Goal: Information Seeking & Learning: Check status

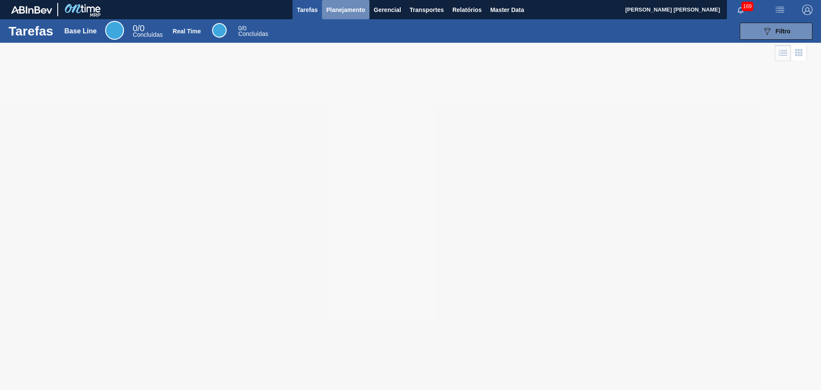
click at [349, 13] on span "Planejamento" at bounding box center [345, 10] width 39 height 10
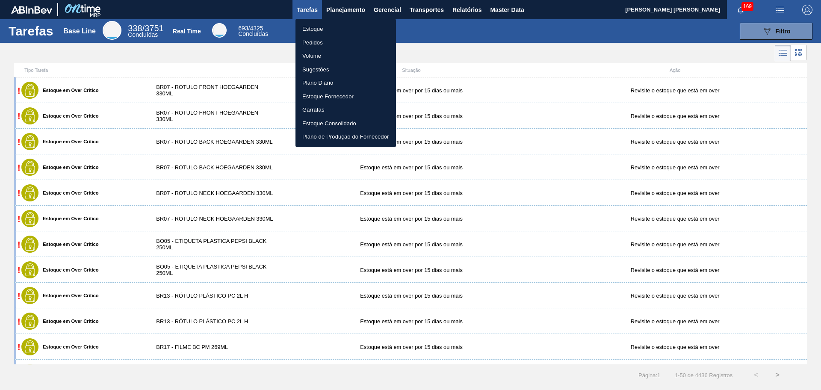
click at [323, 43] on li "Pedidos" at bounding box center [346, 43] width 101 height 14
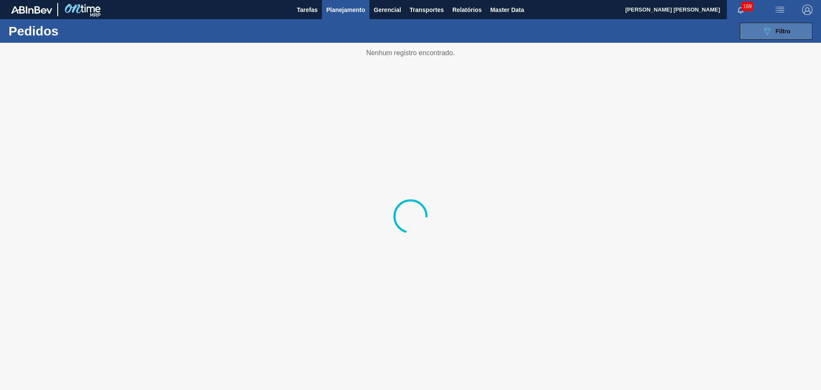
click at [795, 29] on button "089F7B8B-B2A5-4AFE-B5C0-19BA573D28AC Filtro" at bounding box center [776, 31] width 73 height 17
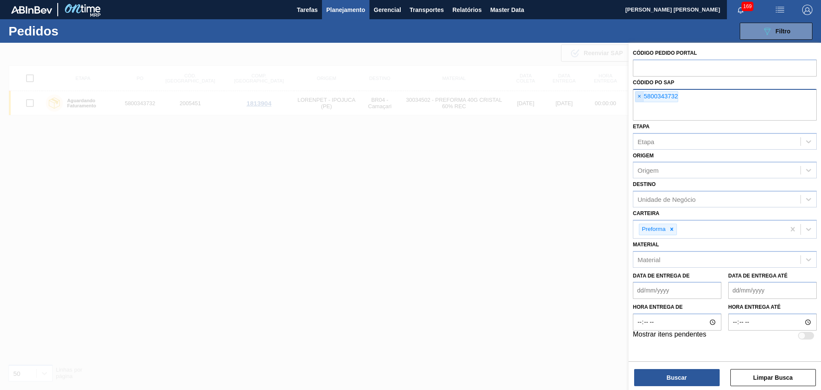
click at [636, 99] on span "×" at bounding box center [640, 97] width 8 height 10
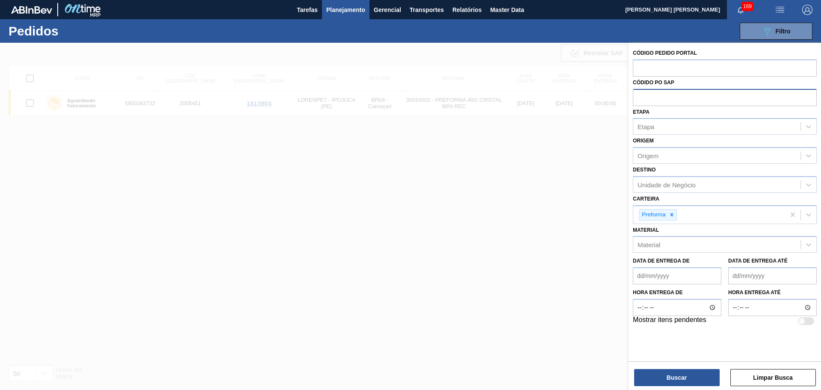
paste input "5800345842"
type input "5800345842"
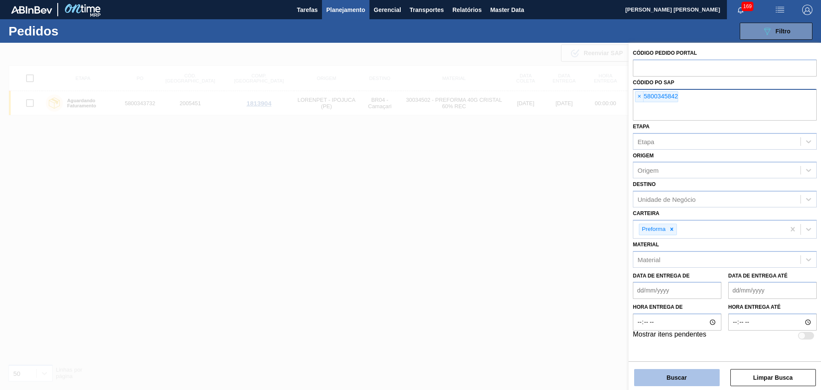
click at [677, 374] on button "Buscar" at bounding box center [677, 377] width 86 height 17
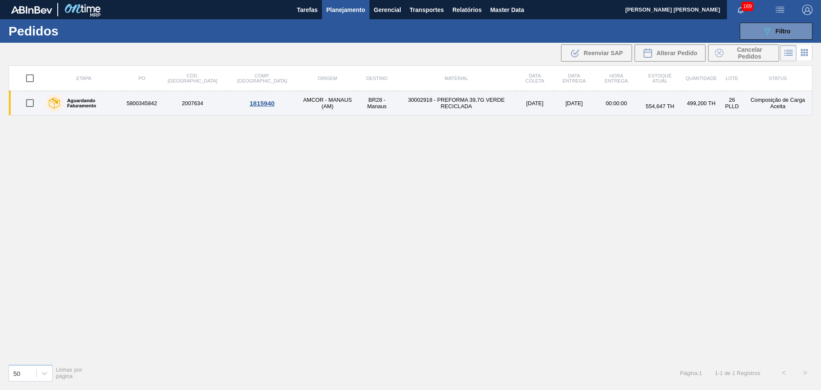
click at [409, 101] on td "30002918 - PREFORMA 39,7G VERDE RECICLADA" at bounding box center [456, 103] width 120 height 24
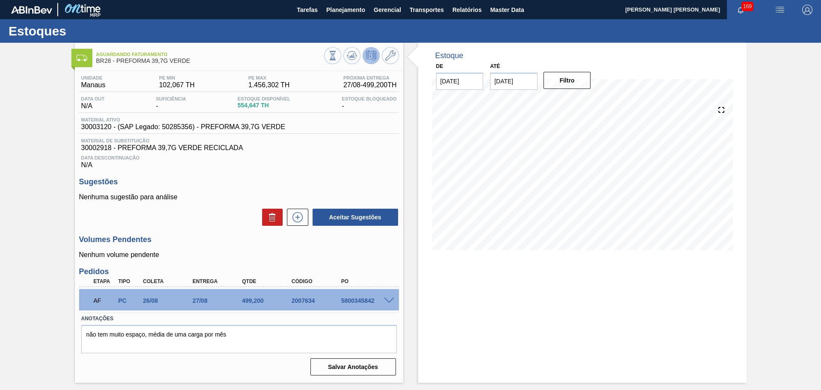
click at [391, 299] on span at bounding box center [389, 301] width 10 height 6
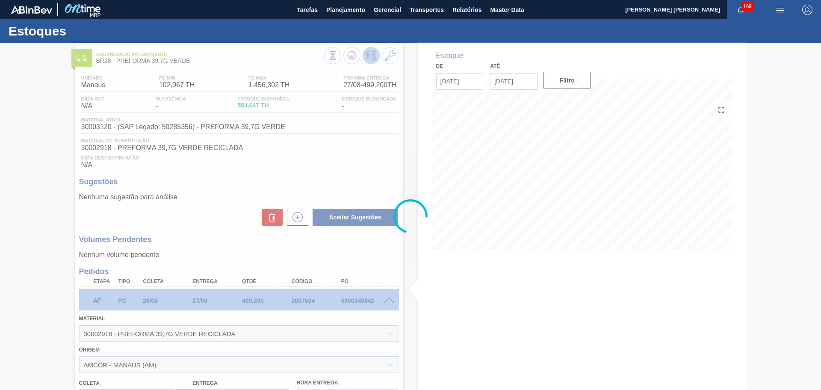
click at [391, 299] on div at bounding box center [410, 216] width 821 height 347
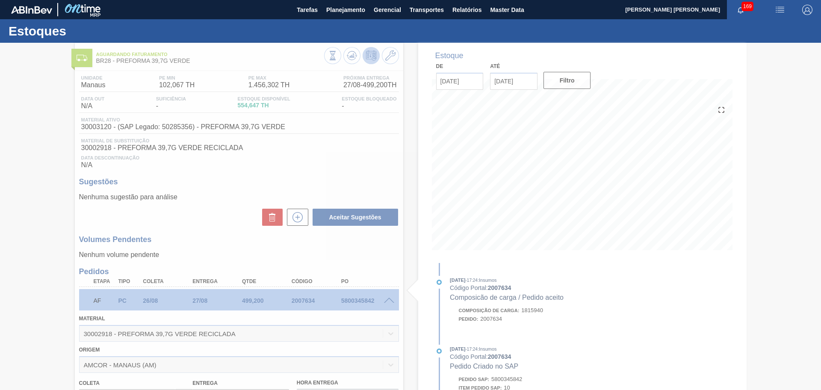
click at [390, 299] on span at bounding box center [389, 301] width 10 height 6
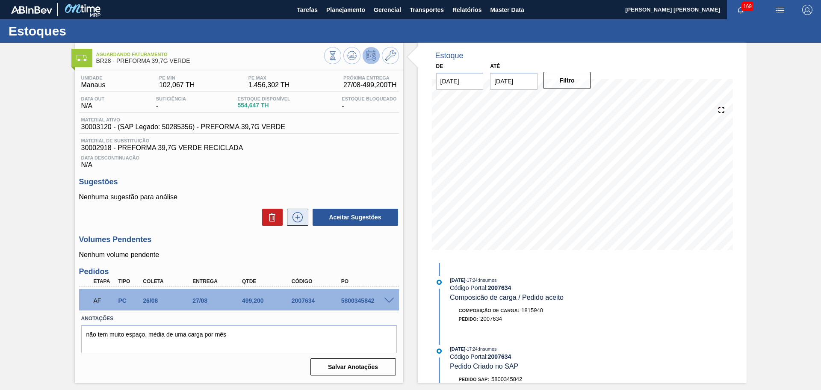
click at [293, 217] on icon at bounding box center [298, 217] width 14 height 10
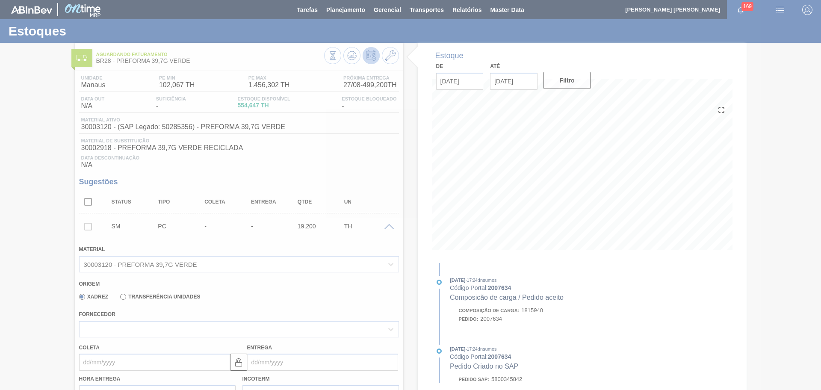
click at [119, 325] on div at bounding box center [410, 195] width 821 height 390
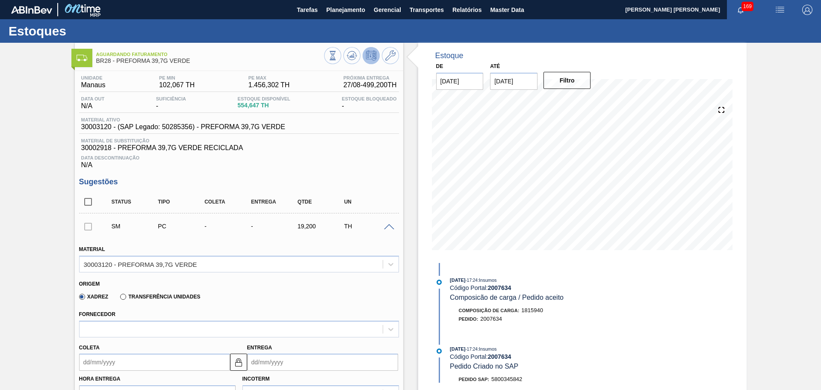
click at [122, 327] on div at bounding box center [231, 329] width 303 height 12
click at [270, 287] on div "Xadrez Transferência Unidades" at bounding box center [235, 295] width 313 height 17
click at [391, 225] on span at bounding box center [389, 227] width 10 height 6
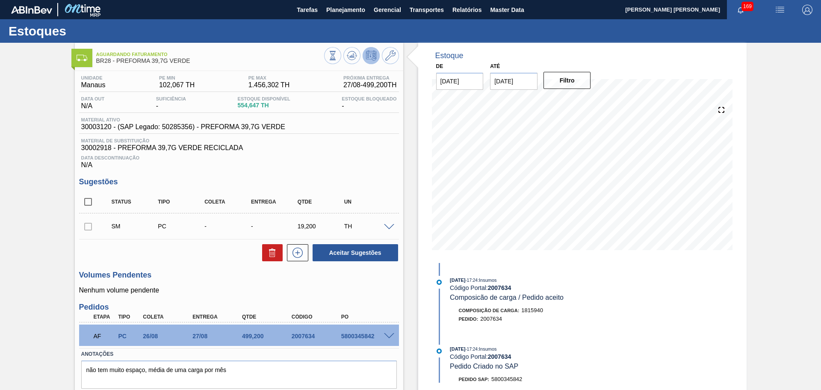
click at [222, 275] on h3 "Volumes Pendentes" at bounding box center [239, 275] width 320 height 9
click at [350, 15] on button "Planejamento" at bounding box center [345, 9] width 47 height 19
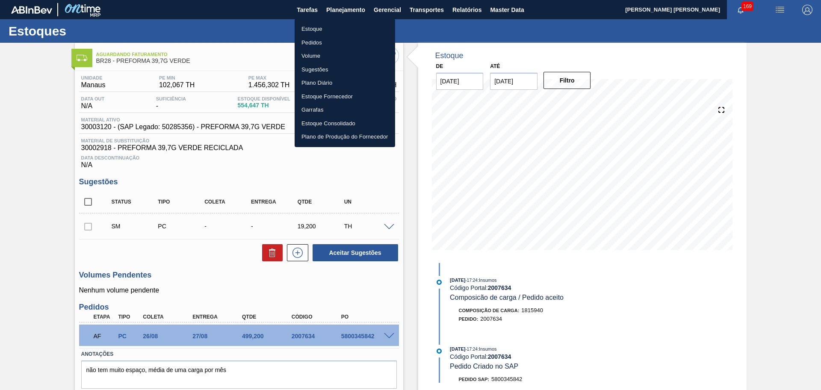
click at [320, 31] on li "Estoque" at bounding box center [345, 29] width 101 height 14
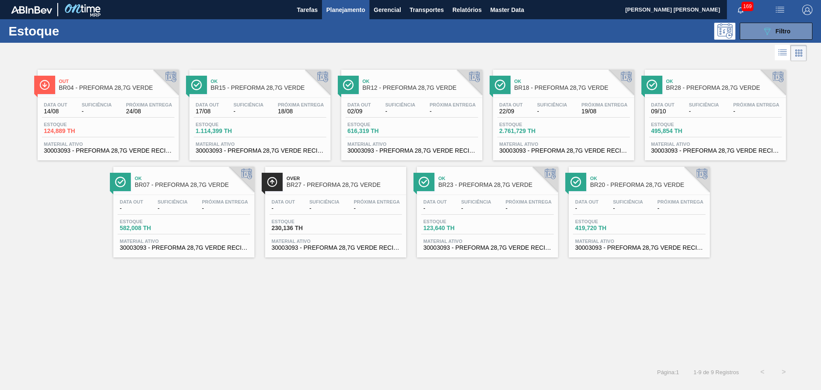
click at [336, 343] on div "Out BR04 - PREFORMA 28,7G VERDE Data out 14/08 Suficiência - Próxima Entrega 24…" at bounding box center [410, 212] width 821 height 298
click at [775, 38] on button "089F7B8B-B2A5-4AFE-B5C0-19BA573D28AC Filtro" at bounding box center [776, 31] width 73 height 17
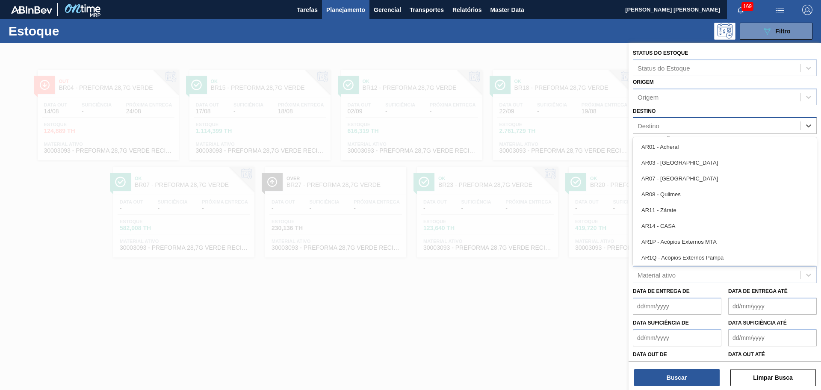
click at [664, 121] on div "Destino" at bounding box center [716, 126] width 167 height 12
type input "br28"
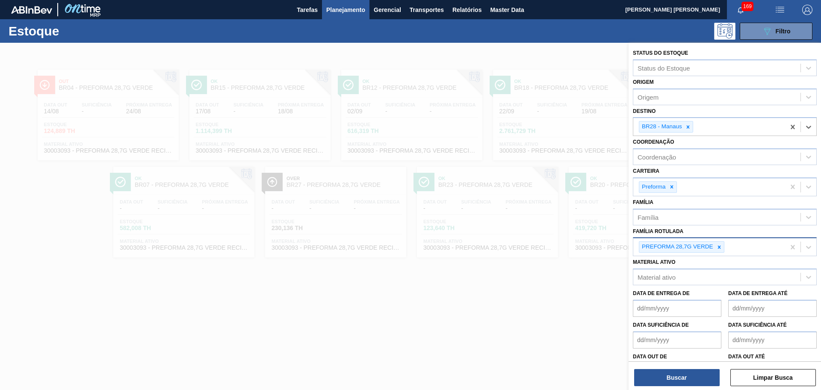
click at [718, 247] on icon at bounding box center [719, 247] width 6 height 6
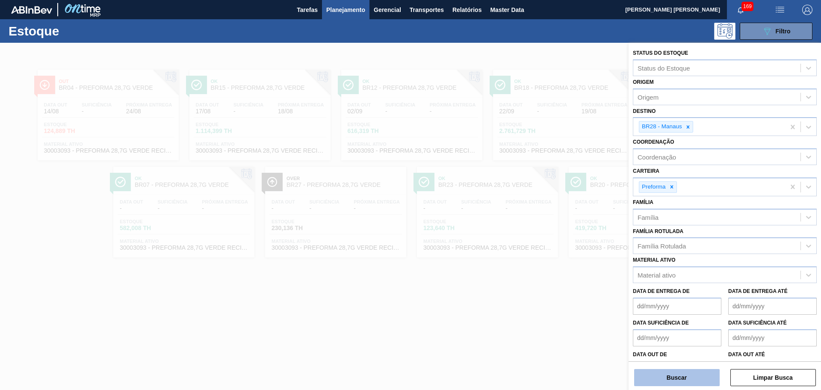
click at [680, 376] on button "Buscar" at bounding box center [677, 377] width 86 height 17
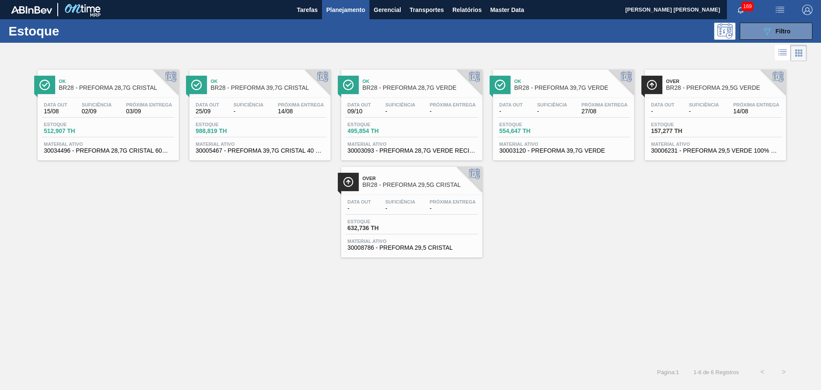
click at [180, 238] on div "Ok BR28 - PREFORMA 28,7G CRISTAL Data out 15/08 Suficiência 02/09 Próxima Entre…" at bounding box center [410, 160] width 821 height 194
click at [131, 117] on div "Data out 15/08 Suficiência 02/09 Próxima Entrega 03/09" at bounding box center [108, 109] width 133 height 15
click at [225, 296] on div "Ok BR28 - PREFORMA 28,7G CRISTAL Data out 15/08 Suficiência 02/09 Próxima Entre…" at bounding box center [410, 212] width 821 height 298
click at [392, 235] on div "Data out - Suficiência - Próxima Entrega - Estoque 632,736 TH Material ativo 30…" at bounding box center [411, 224] width 141 height 58
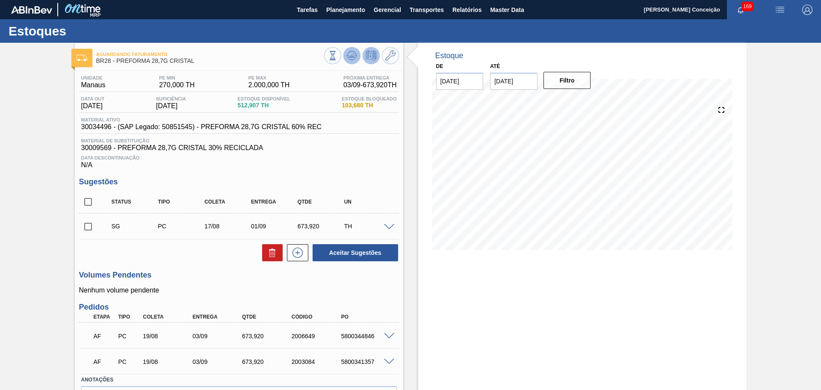
click at [337, 57] on icon at bounding box center [332, 55] width 9 height 9
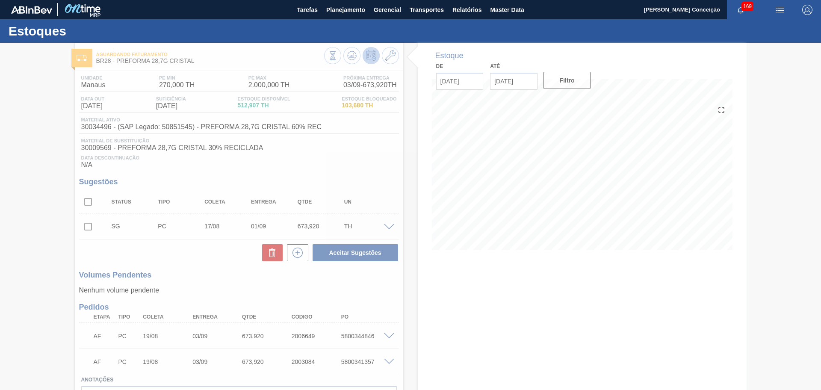
click at [412, 293] on div at bounding box center [410, 216] width 821 height 347
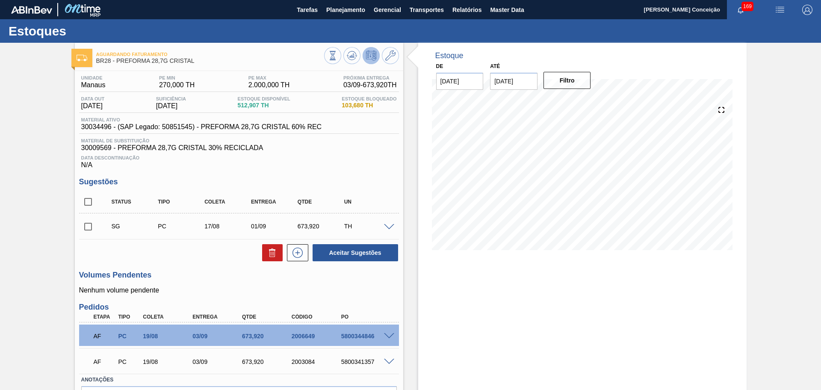
click at [92, 223] on input "checkbox" at bounding box center [88, 227] width 18 height 18
click at [263, 254] on button at bounding box center [272, 252] width 21 height 17
checkbox input "false"
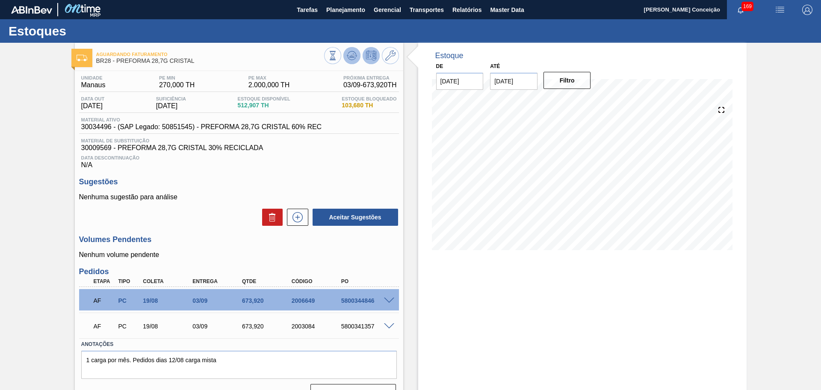
click at [351, 62] on button at bounding box center [351, 55] width 17 height 17
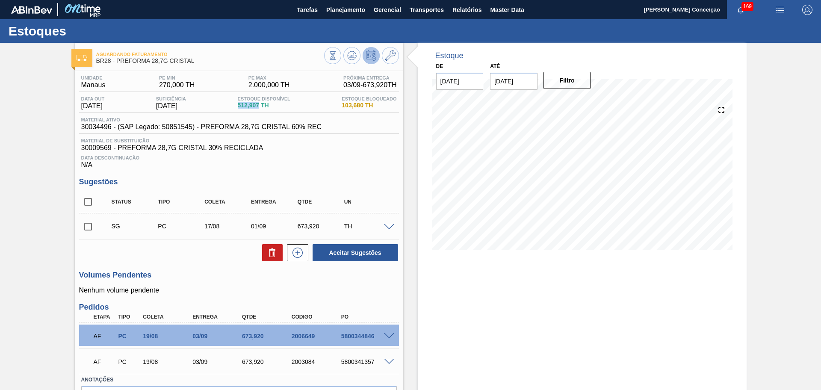
drag, startPoint x: 262, startPoint y: 105, endPoint x: 239, endPoint y: 104, distance: 23.1
click at [239, 104] on div "Data out 15/08/2025 Suficiência 02/09/2025 Estoque Disponível 512,907 TH Estoqu…" at bounding box center [239, 104] width 320 height 17
copy span "512,907"
click at [494, 290] on div "Estoque De 14/08/2025 Até 30/09/2025 Filtro 16/08 Projeção de Estoque 22.407 Ne…" at bounding box center [582, 243] width 328 height 401
click at [409, 279] on div "Estoque De 14/08/2025 Até 30/09/2025 Filtro 19/08 Projeção de Estoque 1.905 Nec…" at bounding box center [574, 243] width 343 height 401
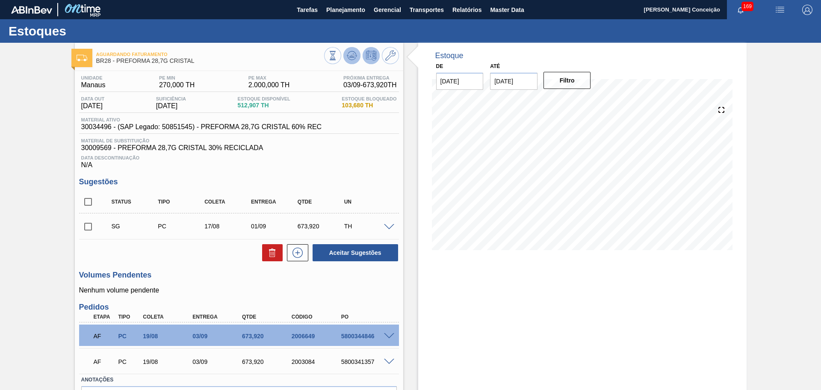
click at [352, 56] on g at bounding box center [352, 55] width 10 height 9
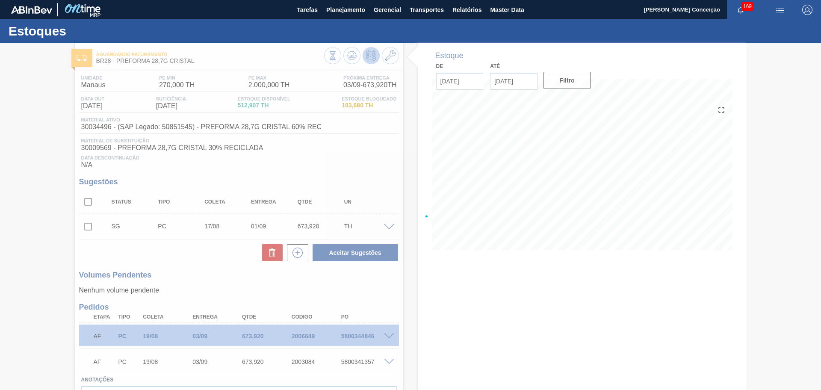
click at [600, 179] on div at bounding box center [410, 216] width 821 height 347
click at [610, 199] on div at bounding box center [410, 216] width 821 height 347
click at [587, 162] on div at bounding box center [410, 216] width 821 height 347
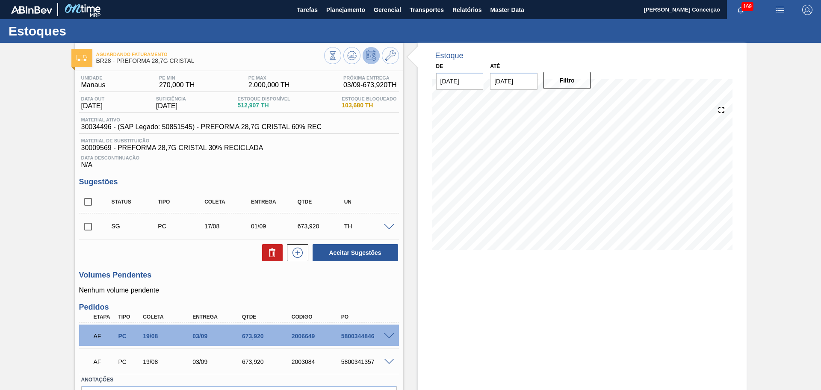
click at [375, 151] on span "30009569 - PREFORMA 28,7G CRISTAL 30% RECICLADA" at bounding box center [239, 148] width 316 height 8
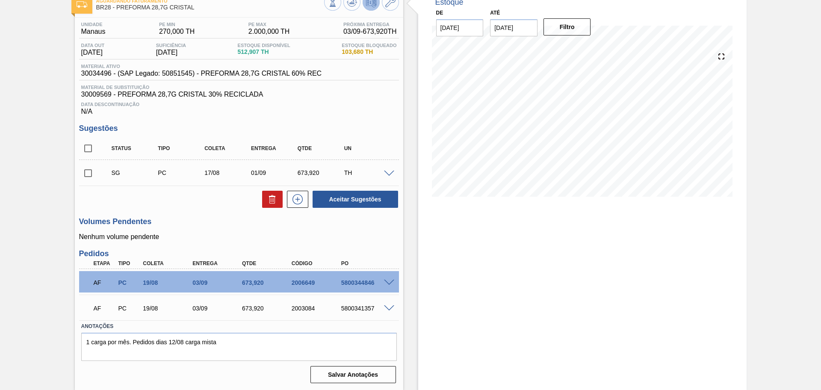
scroll to position [54, 0]
click at [221, 221] on h3 "Volumes Pendentes" at bounding box center [239, 221] width 320 height 9
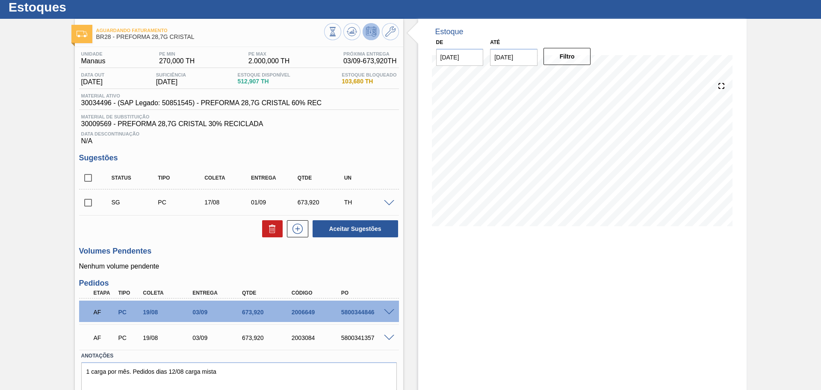
scroll to position [0, 0]
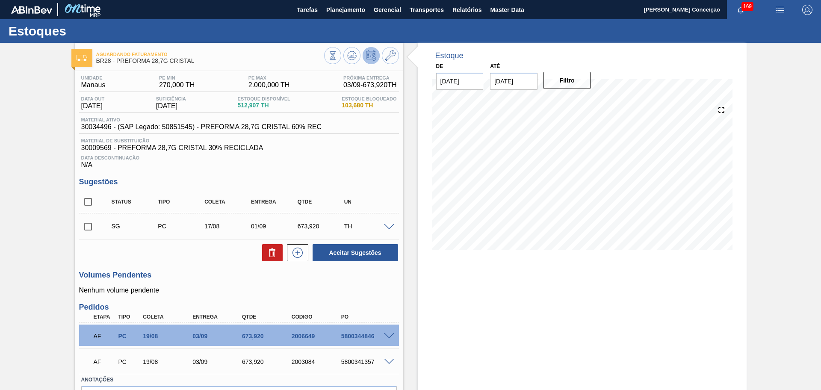
click at [353, 181] on h3 "Sugestões" at bounding box center [239, 182] width 320 height 9
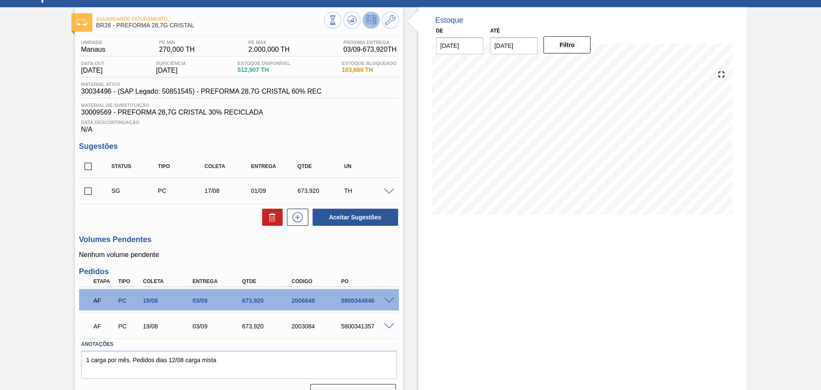
scroll to position [53, 0]
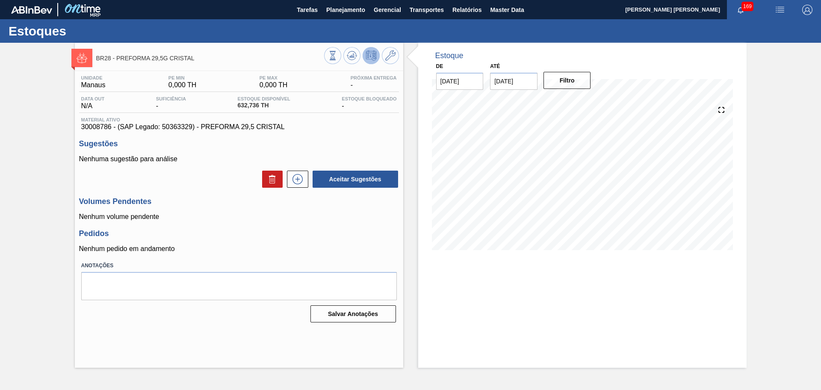
click at [233, 243] on div "Pedidos Nenhum pedido em andamento" at bounding box center [239, 241] width 320 height 24
click at [349, 50] on button at bounding box center [351, 55] width 17 height 17
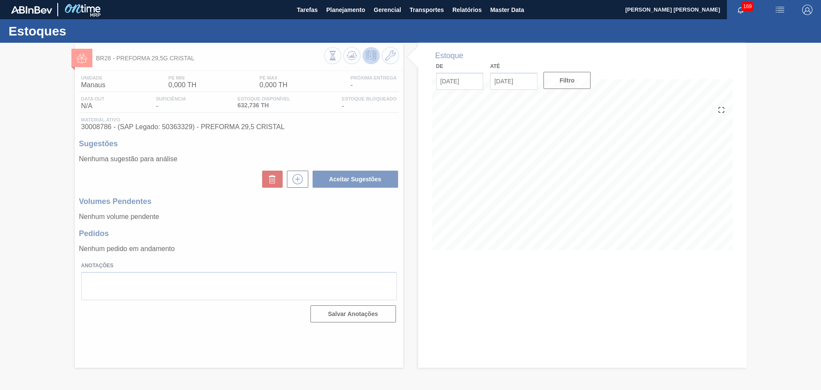
click at [240, 202] on div at bounding box center [410, 216] width 821 height 347
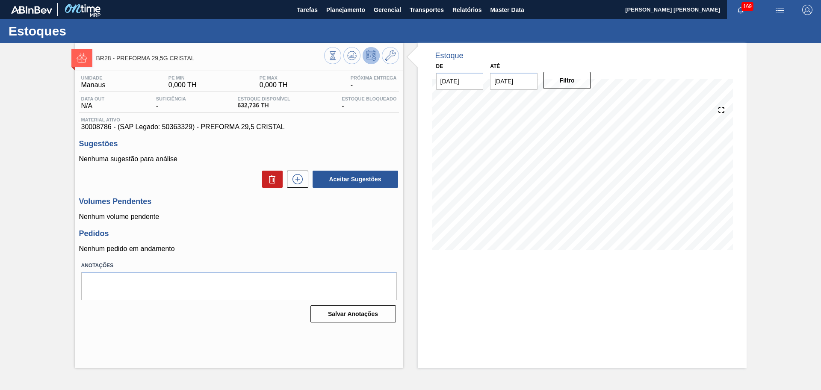
click at [187, 207] on div "Volumes Pendentes Nenhum volume pendente" at bounding box center [239, 209] width 320 height 24
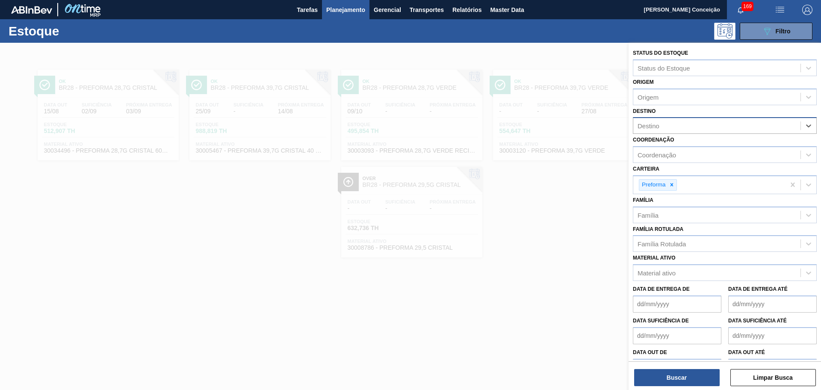
click at [665, 125] on div "Destino" at bounding box center [716, 126] width 167 height 12
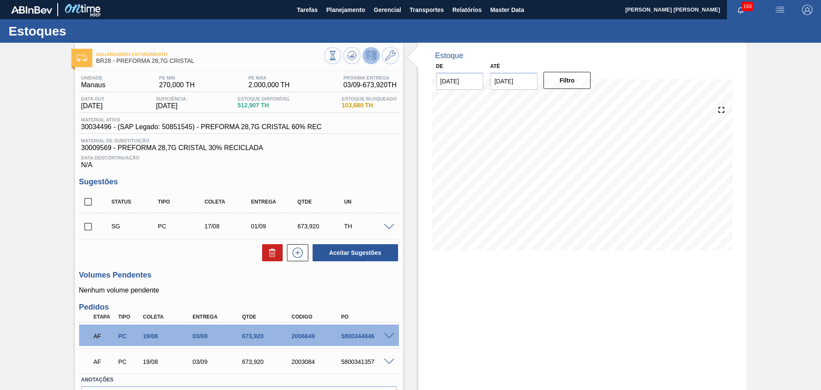
scroll to position [53, 0]
